Goal: Task Accomplishment & Management: Complete application form

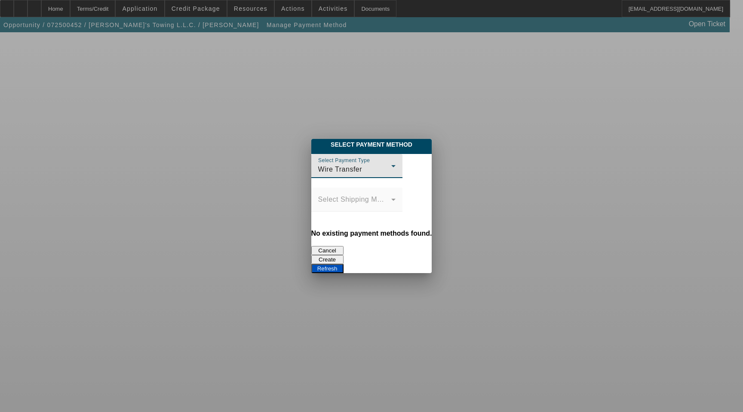
click at [343, 255] on button "Create" at bounding box center [327, 259] width 32 height 9
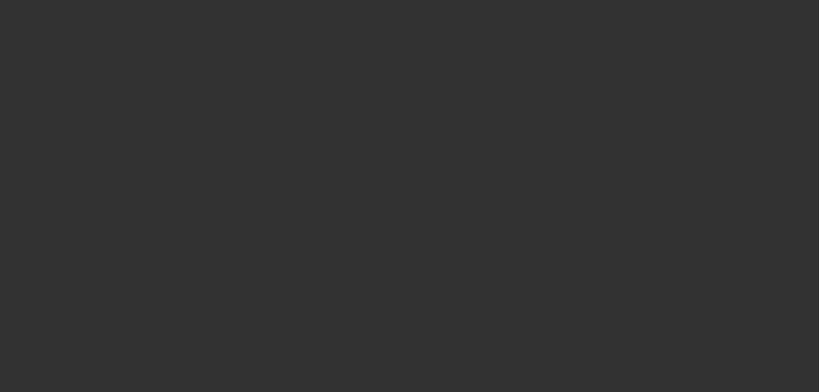
select select "4"
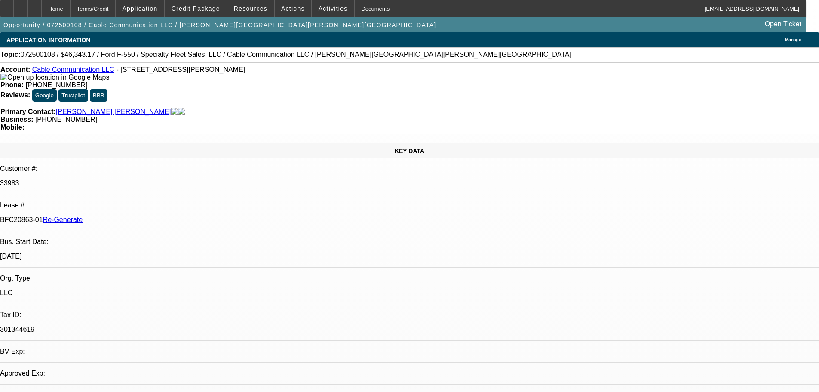
select select "0"
select select "2"
select select "0"
select select "1"
select select "2"
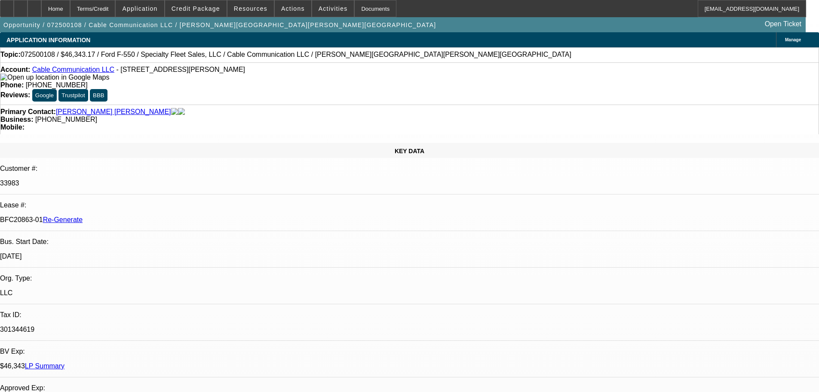
select select "6"
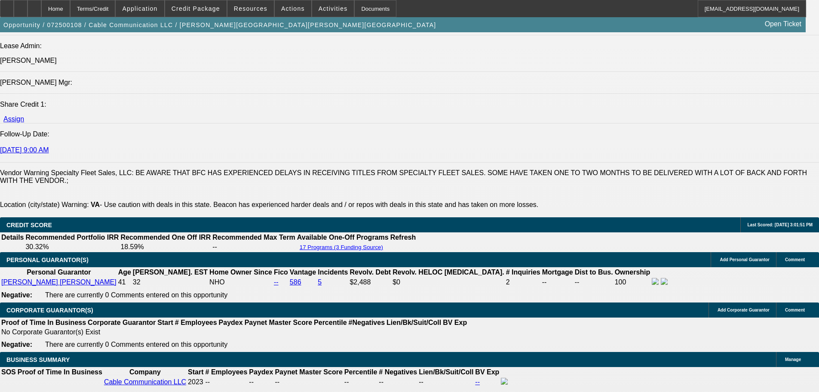
scroll to position [1290, 0]
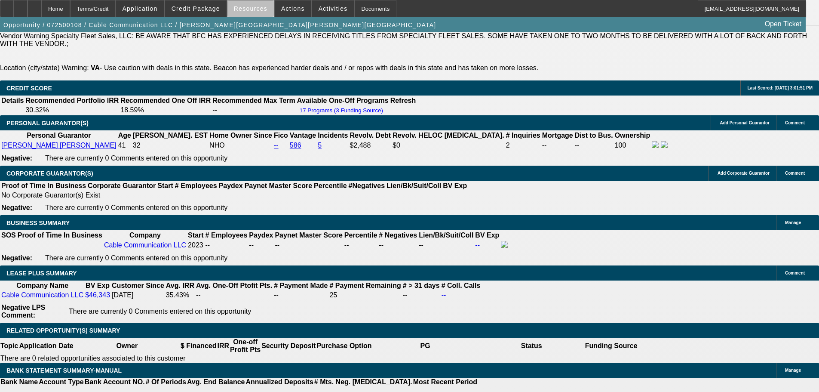
click at [254, 11] on span "Resources" at bounding box center [251, 8] width 34 height 7
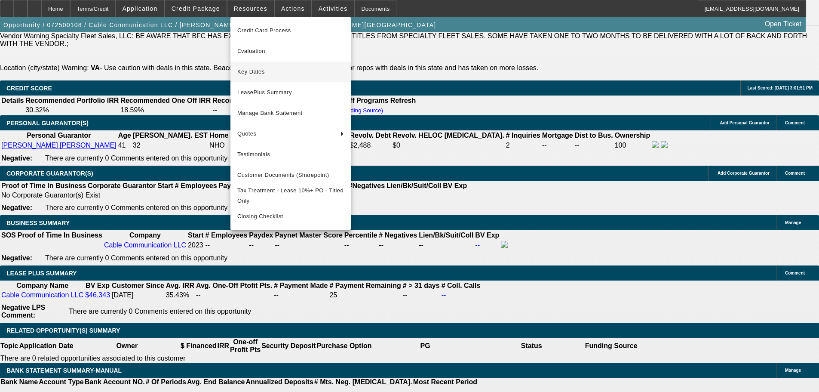
click at [251, 74] on span "Key Dates" at bounding box center [290, 72] width 107 height 10
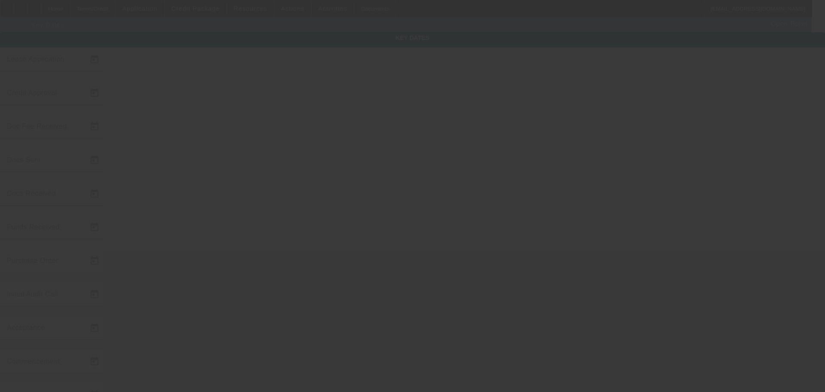
type input "7/7/2025"
type input "7/14/2025"
type input "7/16/2025"
type input "7/15/2025"
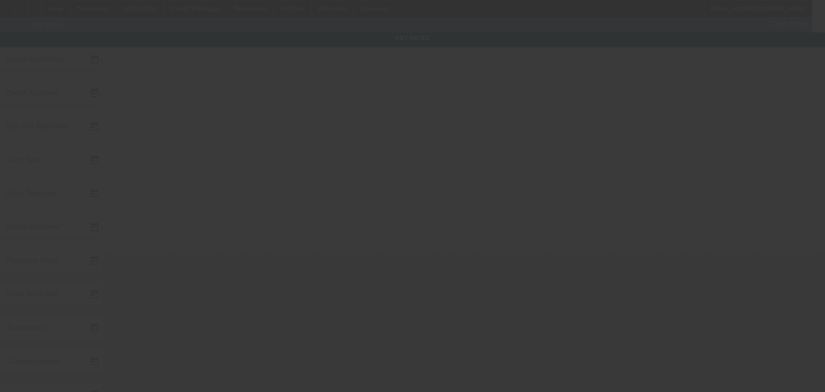
type input "7/16/2025"
type input "7/18/2025"
type input "8/1/2025"
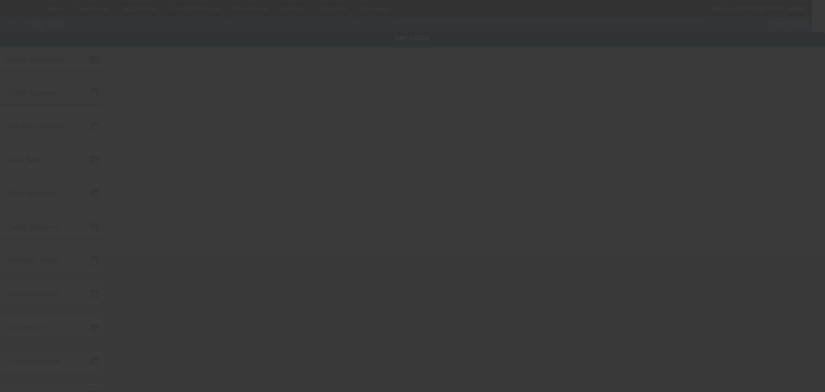
type input "9/1/2025"
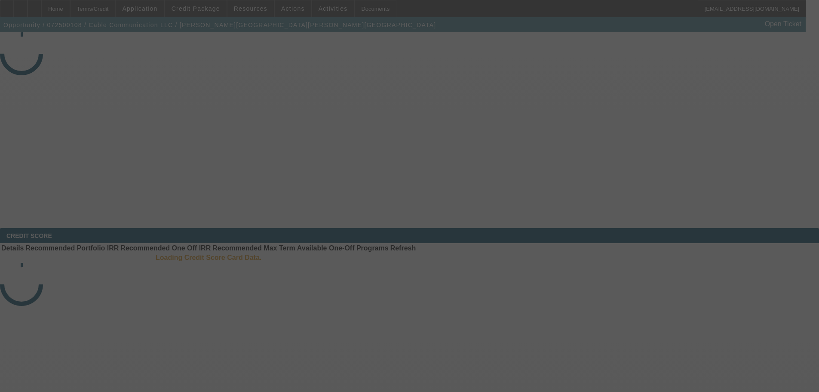
select select "4"
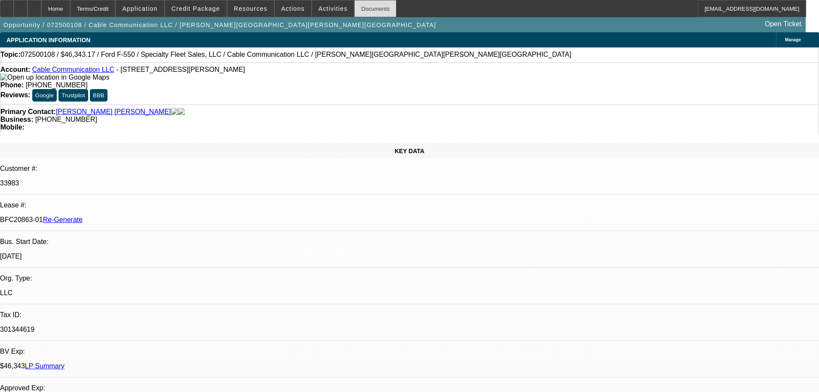
select select "0"
select select "2"
select select "0"
select select "6"
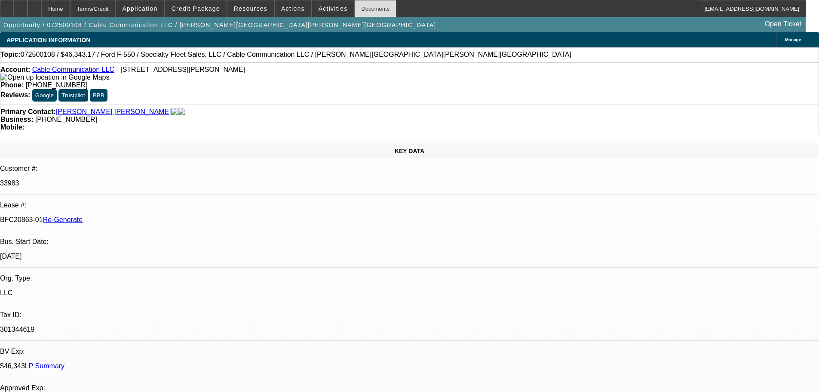
click at [366, 12] on div "Documents" at bounding box center [375, 8] width 42 height 17
click at [282, 3] on span at bounding box center [293, 8] width 37 height 21
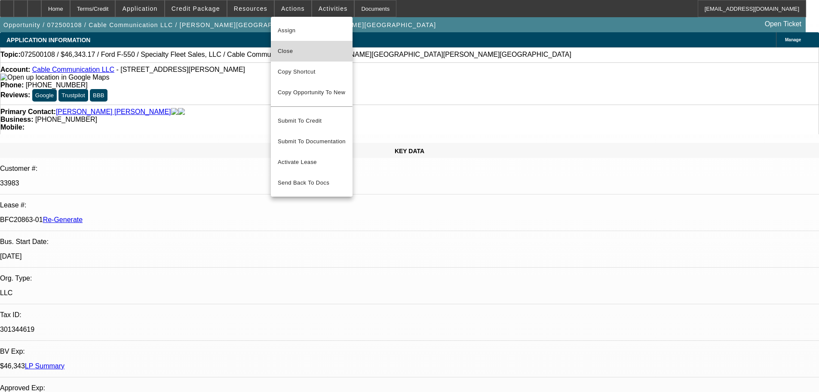
click at [297, 47] on span "Close" at bounding box center [312, 51] width 68 height 10
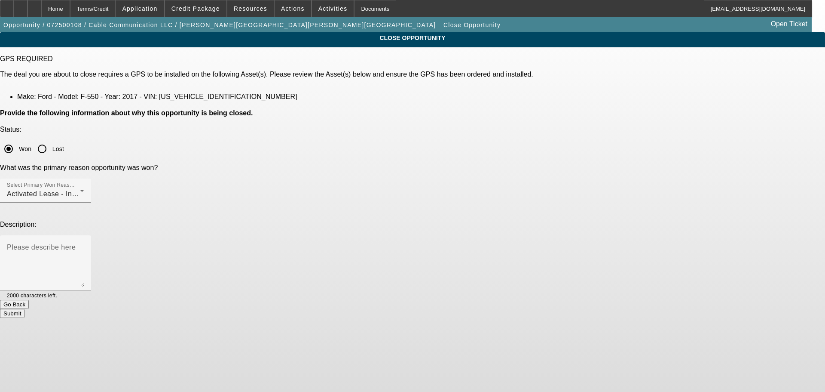
click at [25, 209] on button "Submit" at bounding box center [12, 313] width 25 height 9
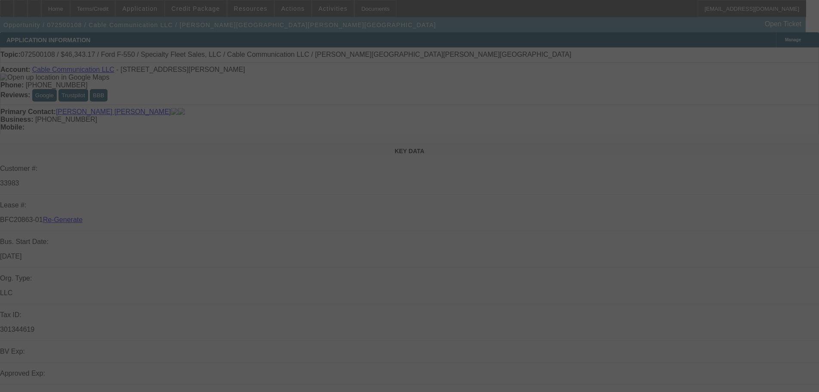
select select "4"
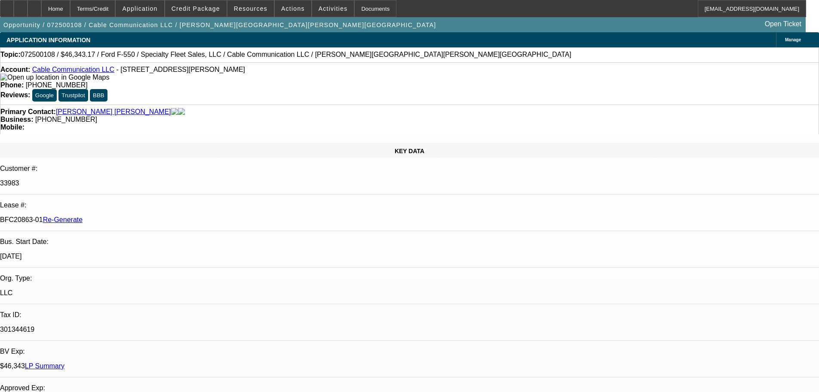
select select "0"
select select "2"
select select "0"
select select "6"
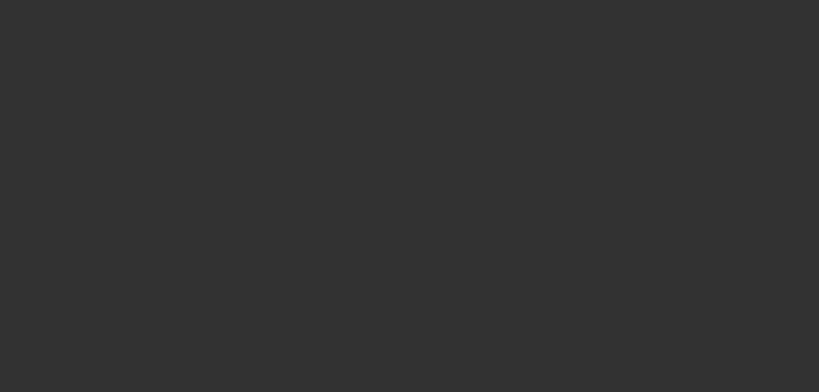
select select "4"
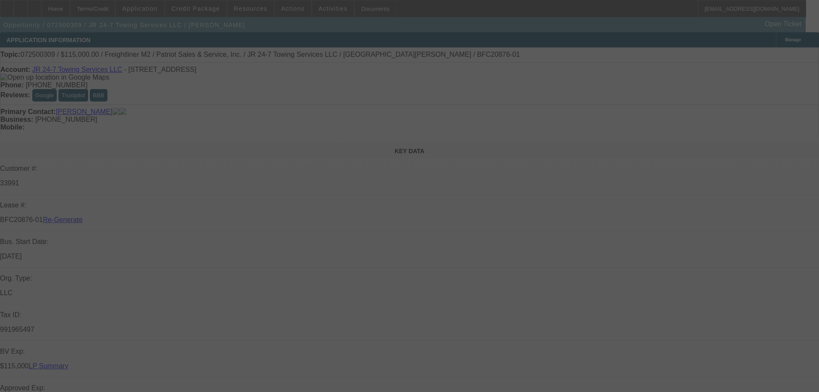
select select "0"
select select "2"
select select "0"
select select "6"
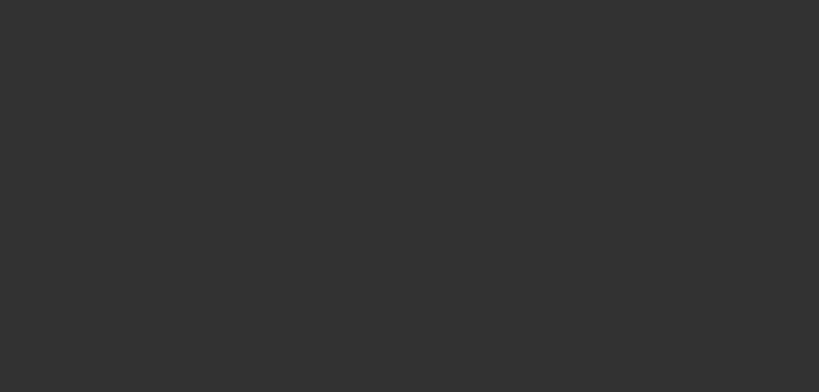
select select "4"
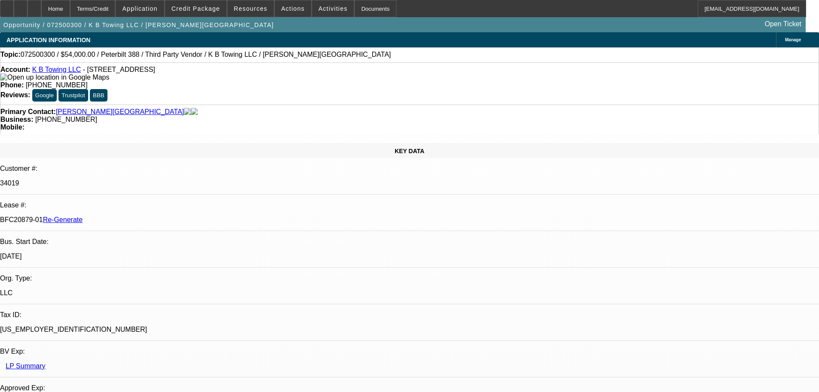
select select "0"
select select "6"
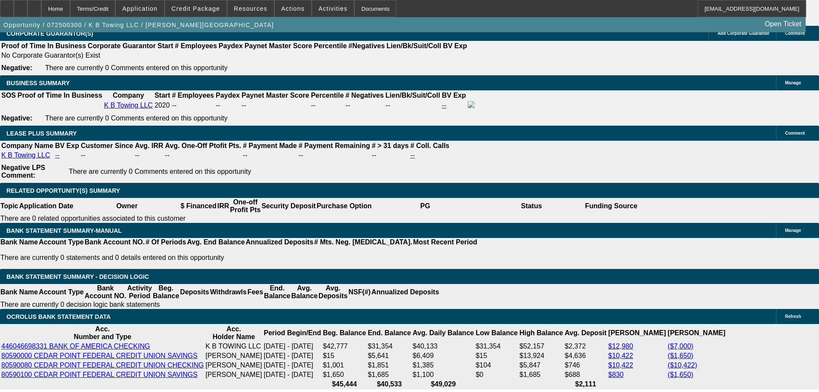
scroll to position [1591, 0]
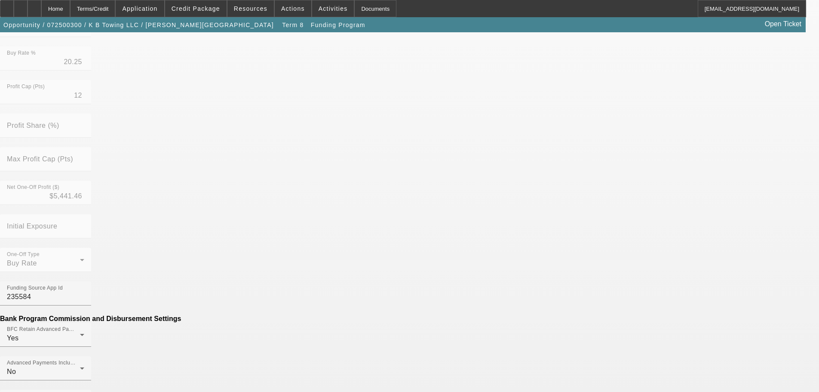
scroll to position [387, 0]
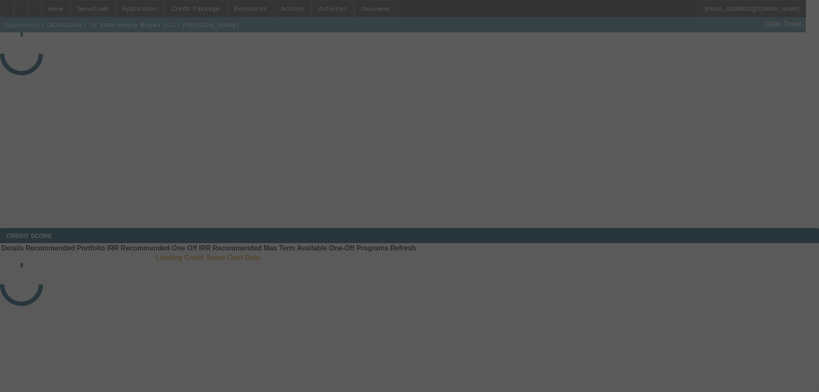
select select "4"
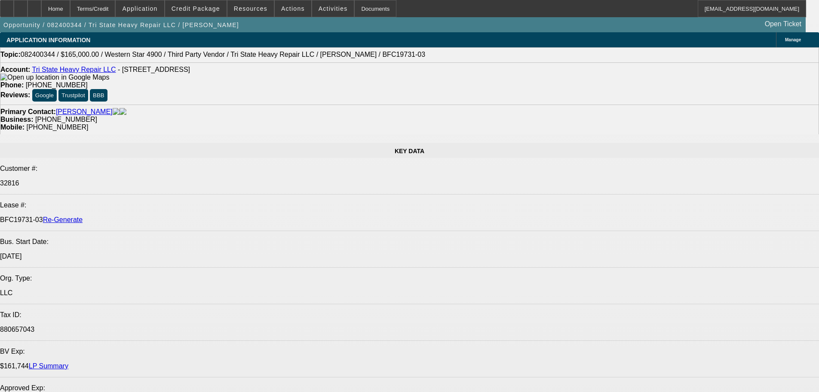
select select "0"
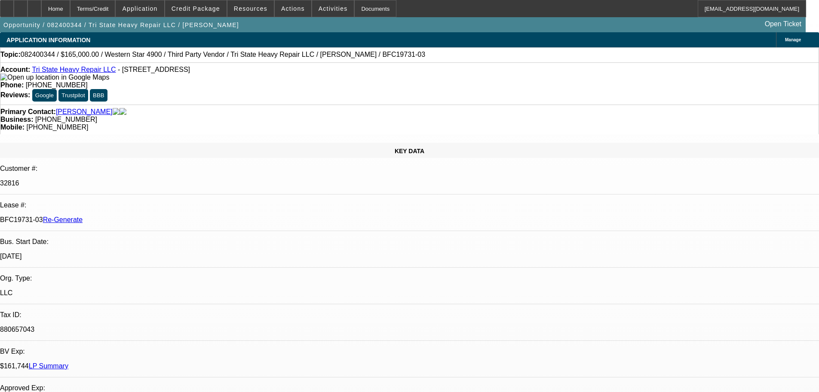
select select "2"
select select "0"
select select "1"
select select "2"
select select "6"
